Goal: Check status

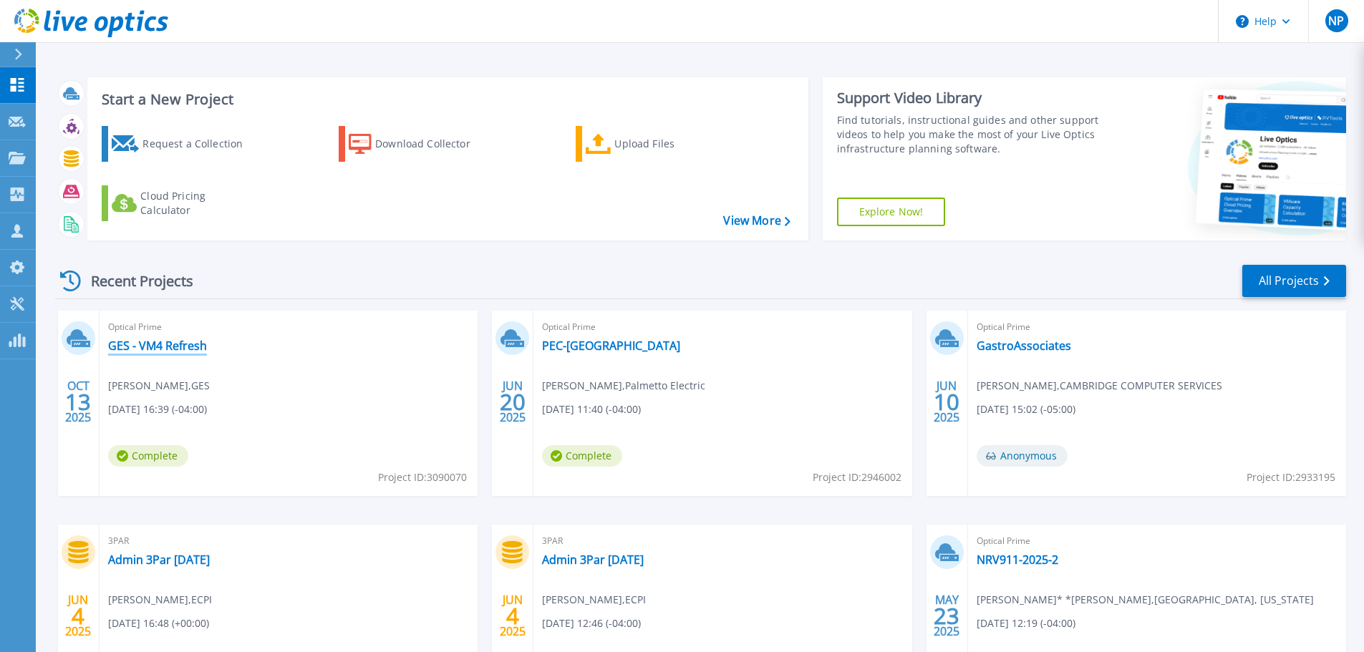
click at [188, 350] on link "GES - VM4 Refresh" at bounding box center [157, 346] width 99 height 14
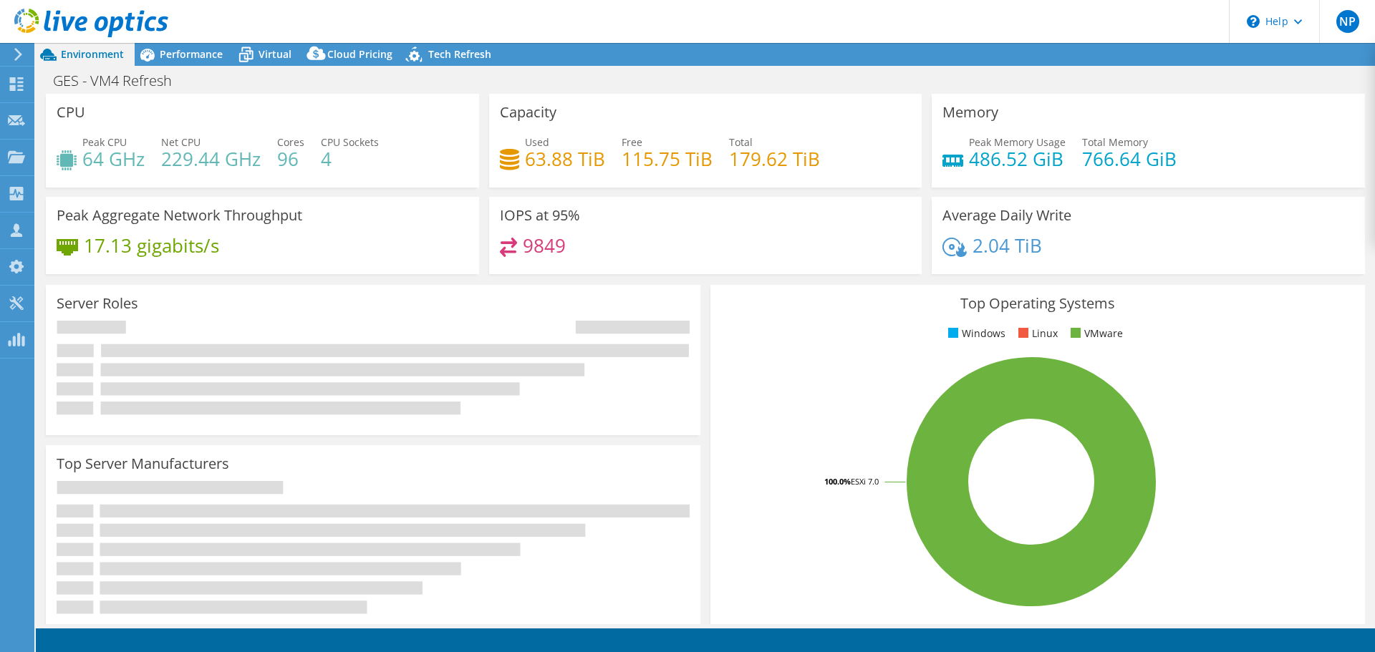
select select "USD"
radio input "true"
radio input "false"
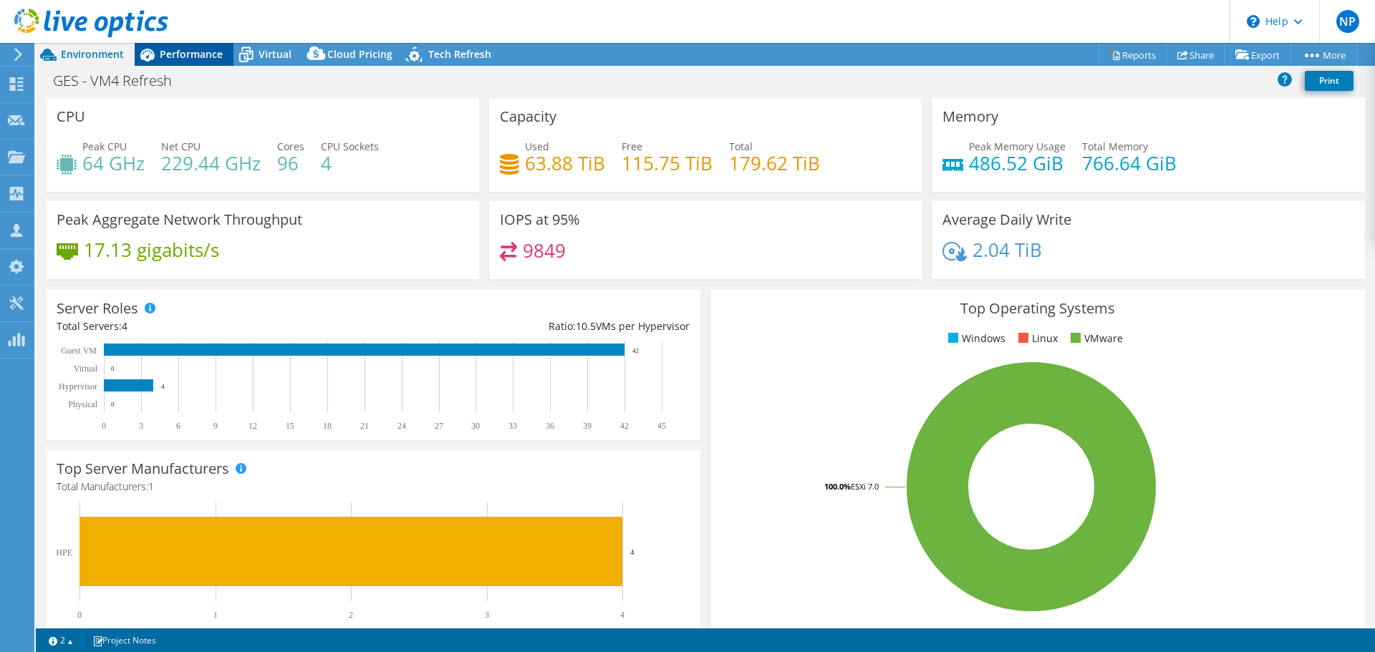
click at [208, 53] on span "Performance" at bounding box center [191, 54] width 63 height 14
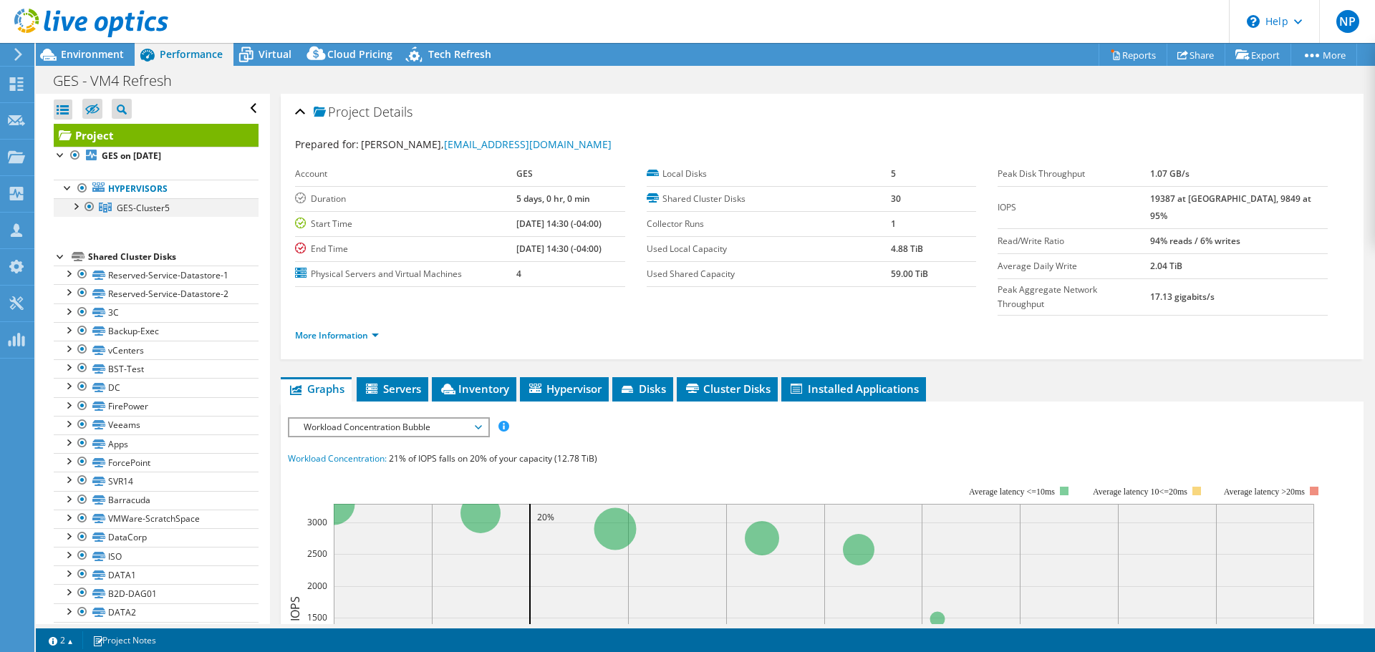
click at [72, 208] on div at bounding box center [75, 205] width 14 height 14
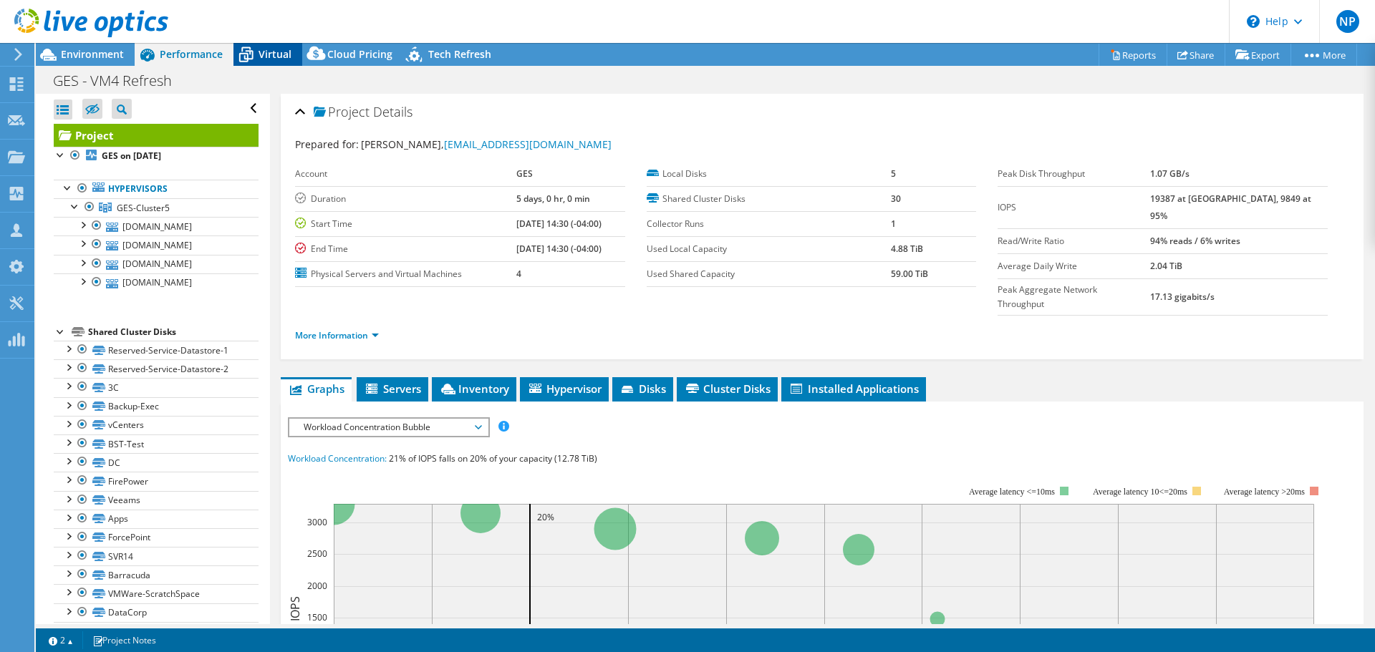
click at [286, 60] on span "Virtual" at bounding box center [274, 54] width 33 height 14
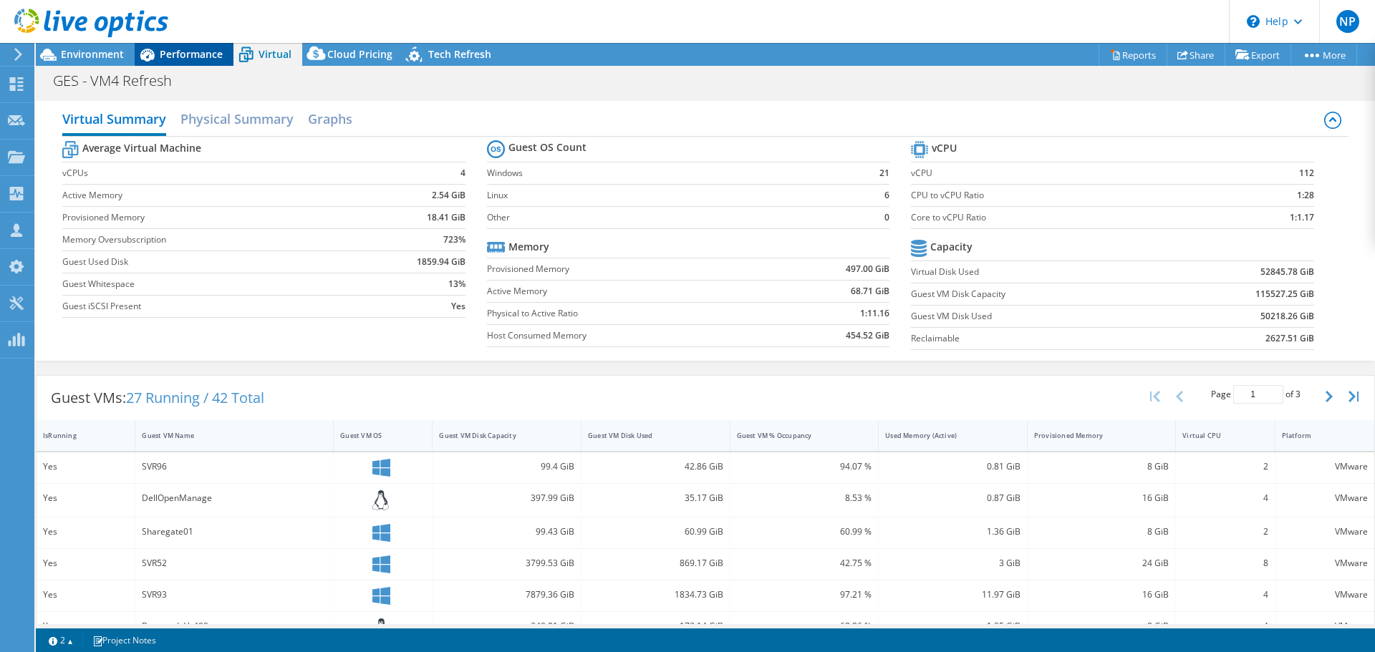
click at [167, 57] on span "Performance" at bounding box center [191, 54] width 63 height 14
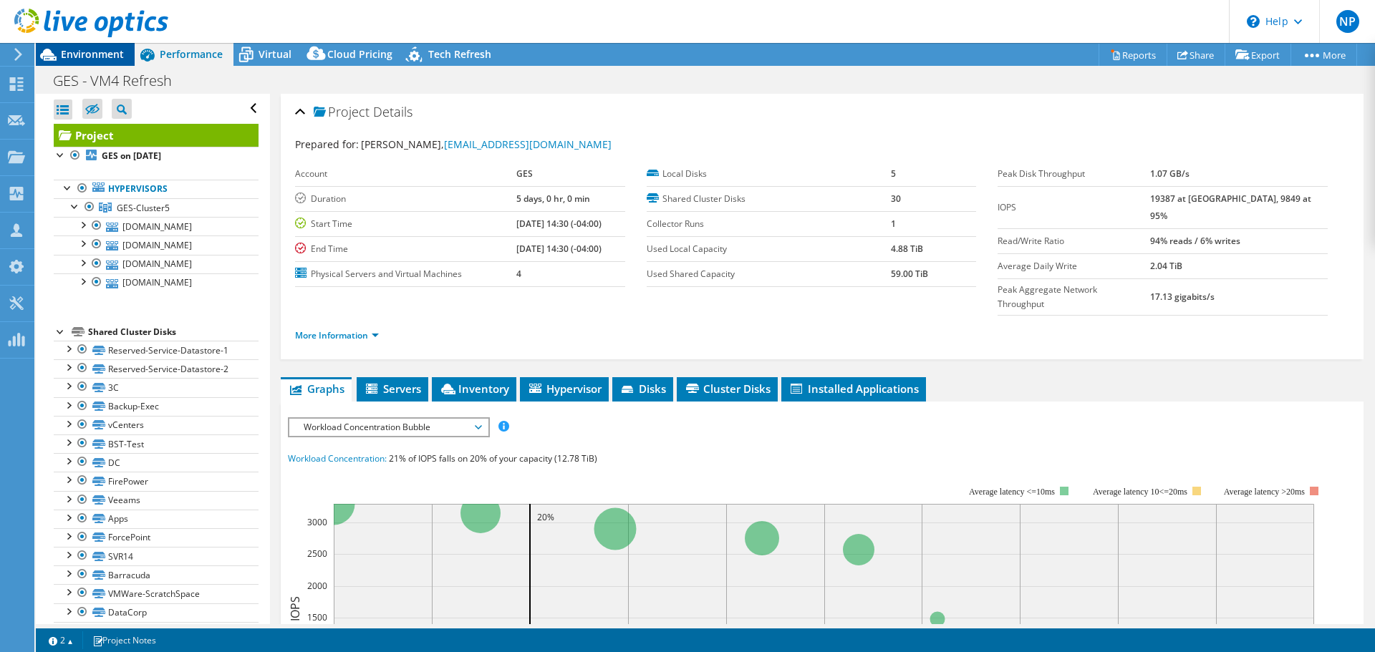
click at [102, 58] on span "Environment" at bounding box center [92, 54] width 63 height 14
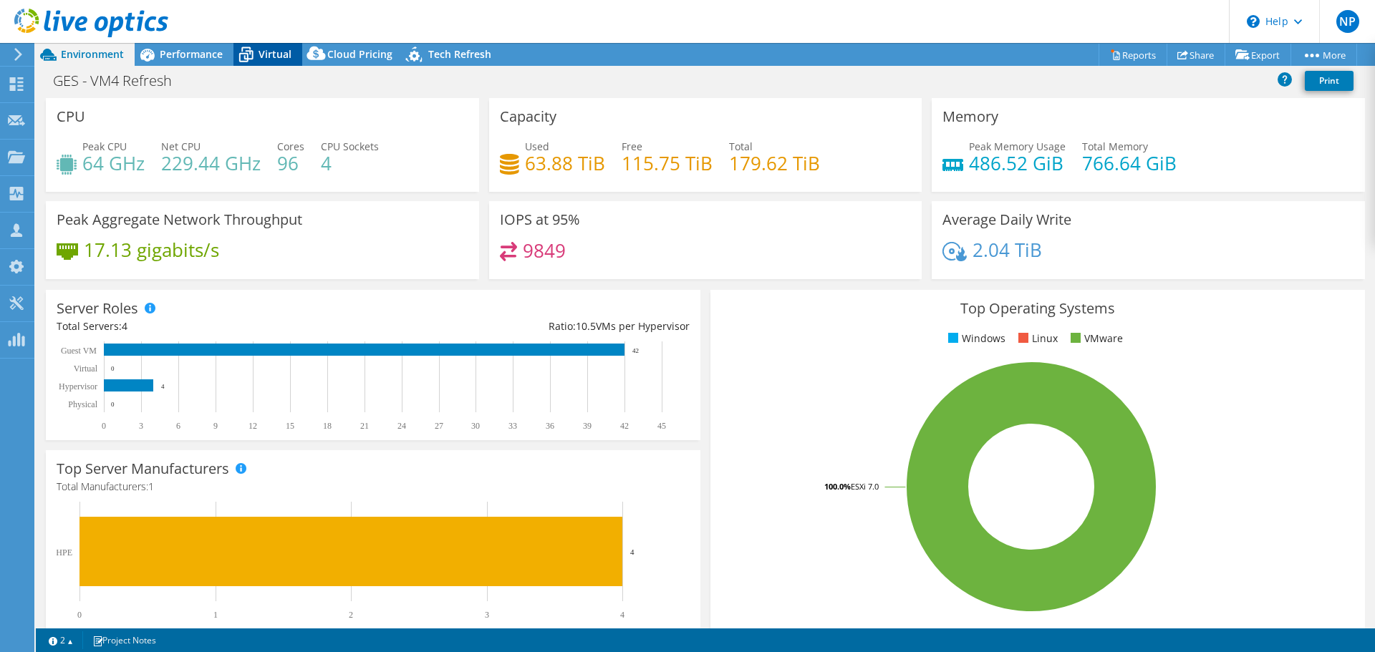
click at [266, 57] on span "Virtual" at bounding box center [274, 54] width 33 height 14
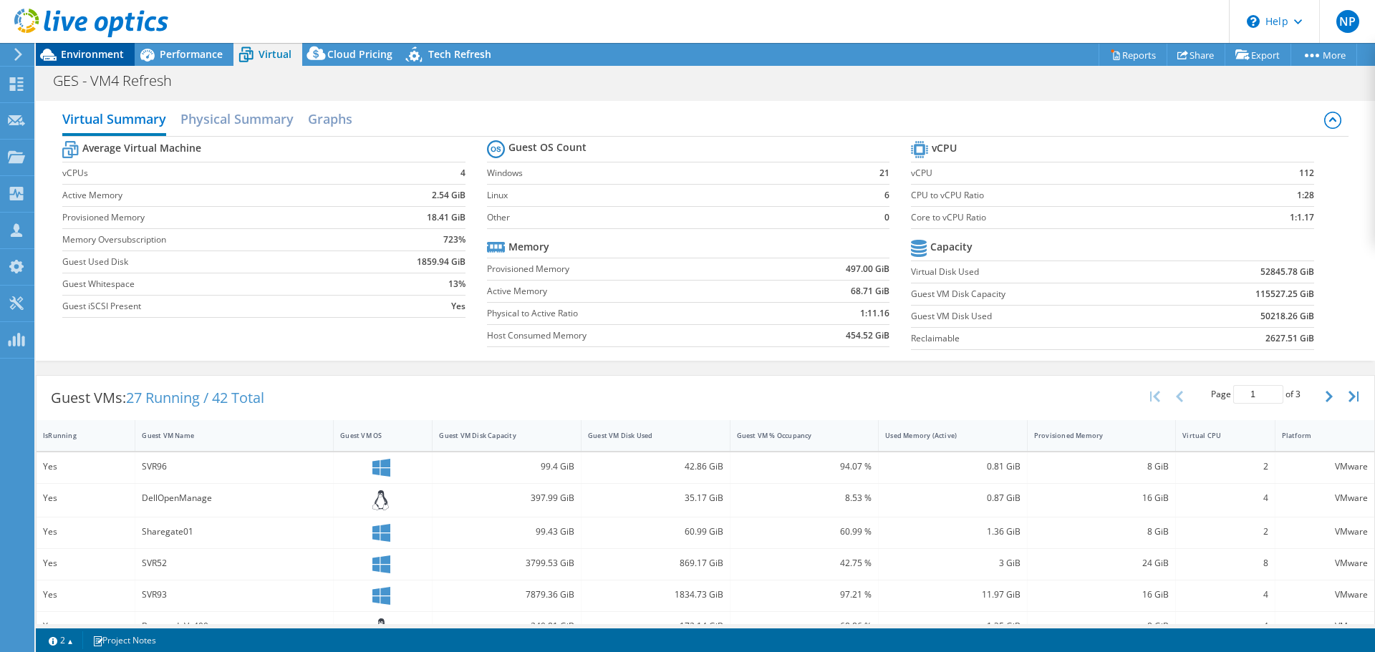
click at [105, 59] on span "Environment" at bounding box center [92, 54] width 63 height 14
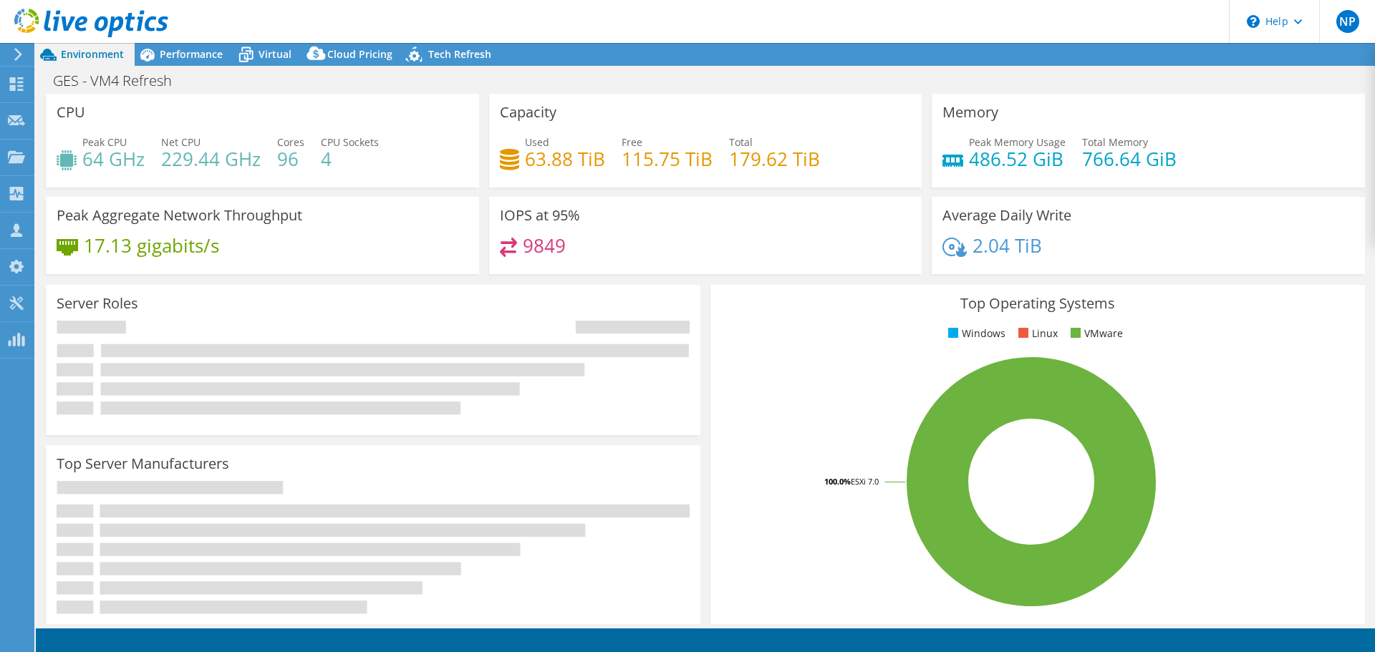
select select "USD"
